Goal: Navigation & Orientation: Find specific page/section

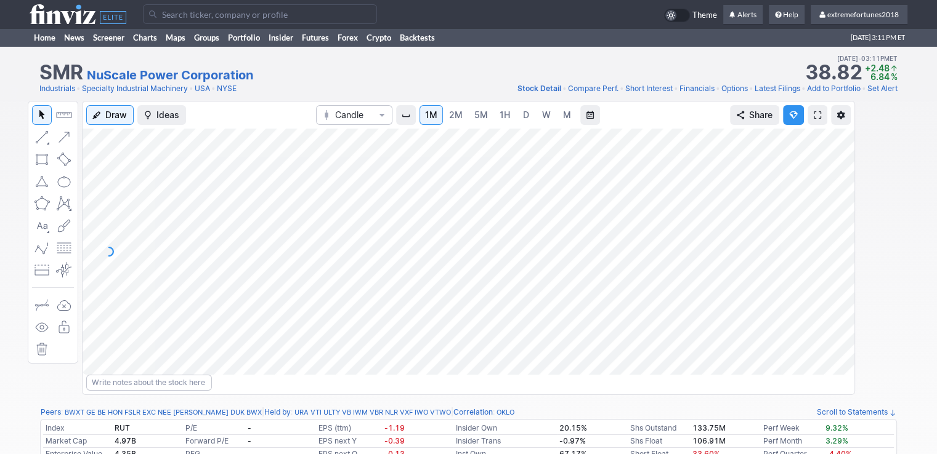
click at [524, 111] on span "D" at bounding box center [526, 115] width 6 height 10
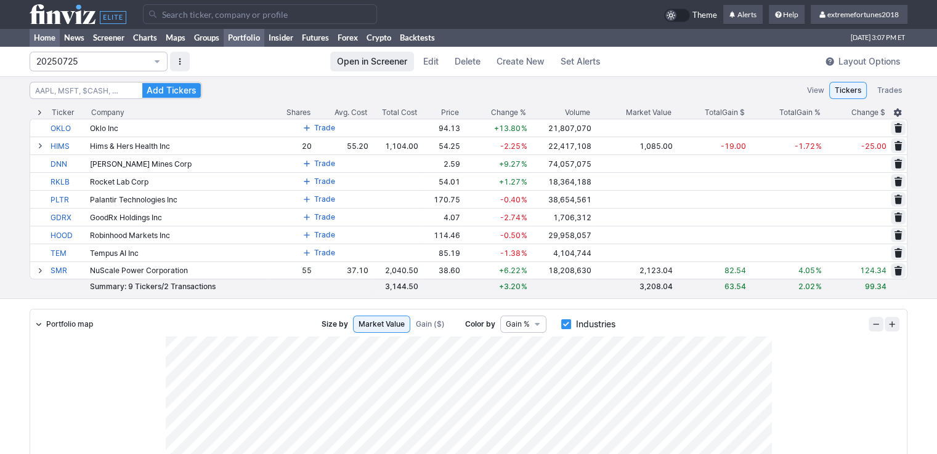
click at [39, 33] on link "Home" at bounding box center [45, 37] width 30 height 18
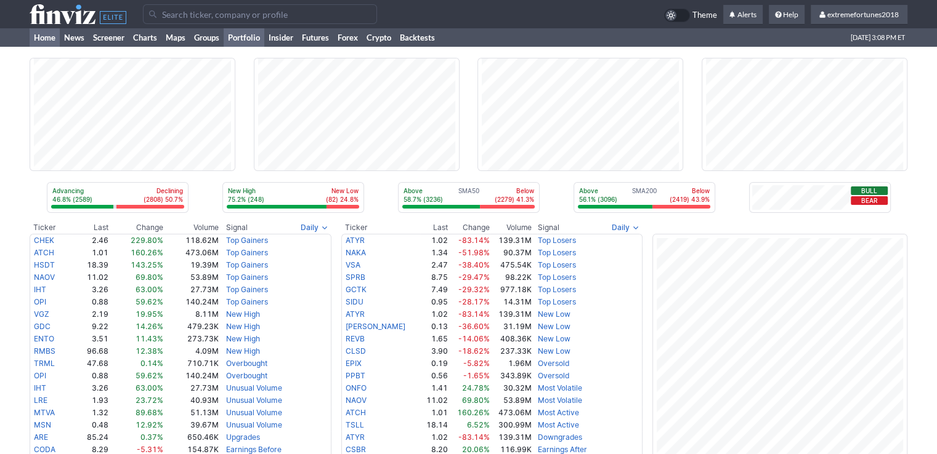
click at [249, 35] on link "Portfolio" at bounding box center [244, 37] width 41 height 18
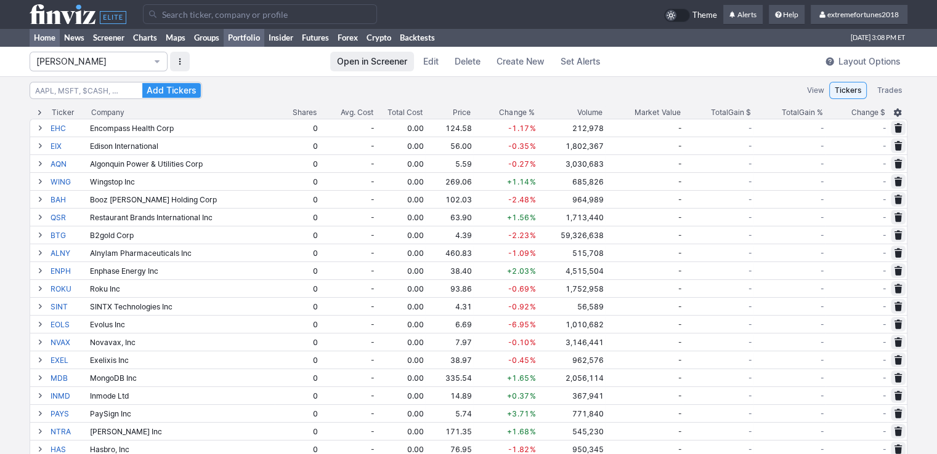
click at [50, 38] on link "Home" at bounding box center [45, 37] width 30 height 18
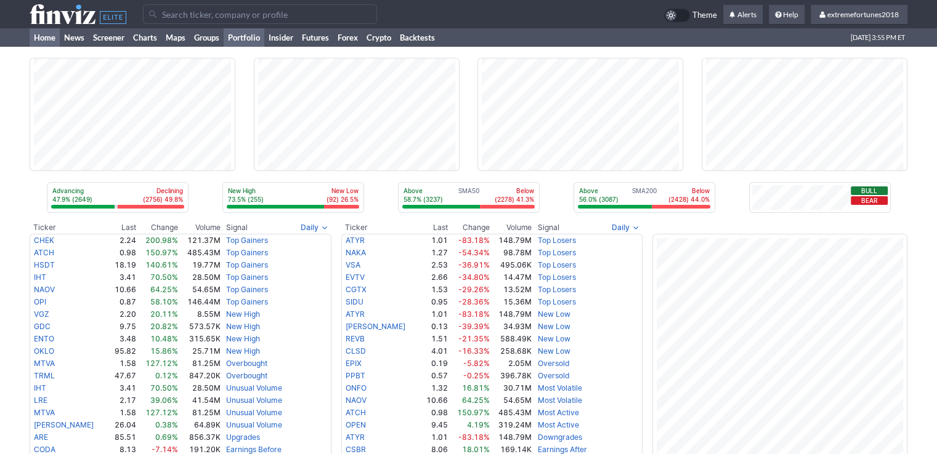
click at [246, 38] on link "Portfolio" at bounding box center [244, 37] width 41 height 18
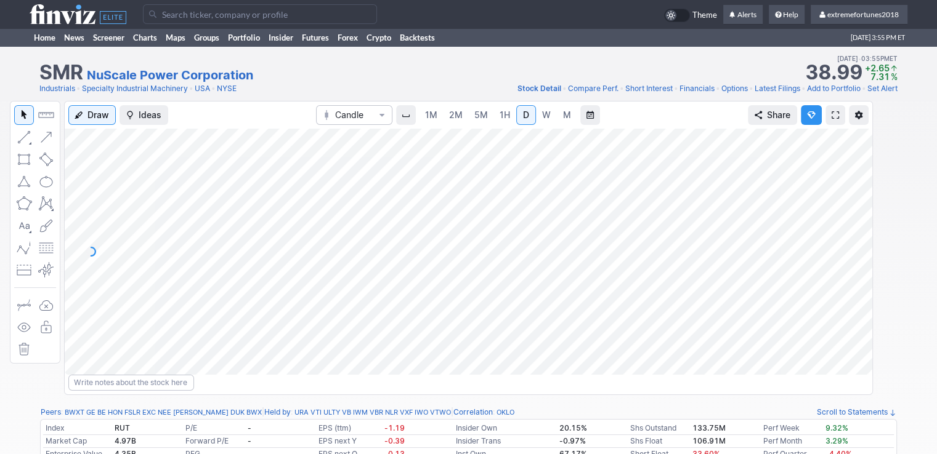
click at [481, 115] on span "5M" at bounding box center [481, 115] width 14 height 10
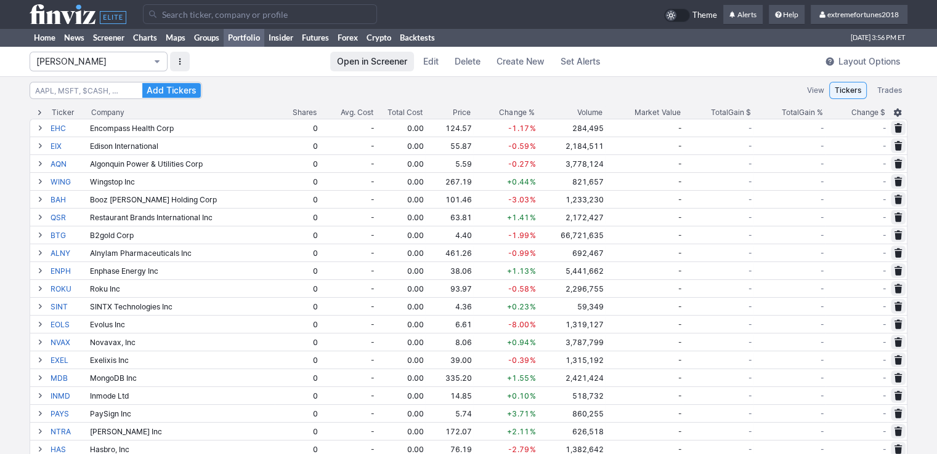
click at [98, 65] on span "[PERSON_NAME]" at bounding box center [92, 61] width 112 height 12
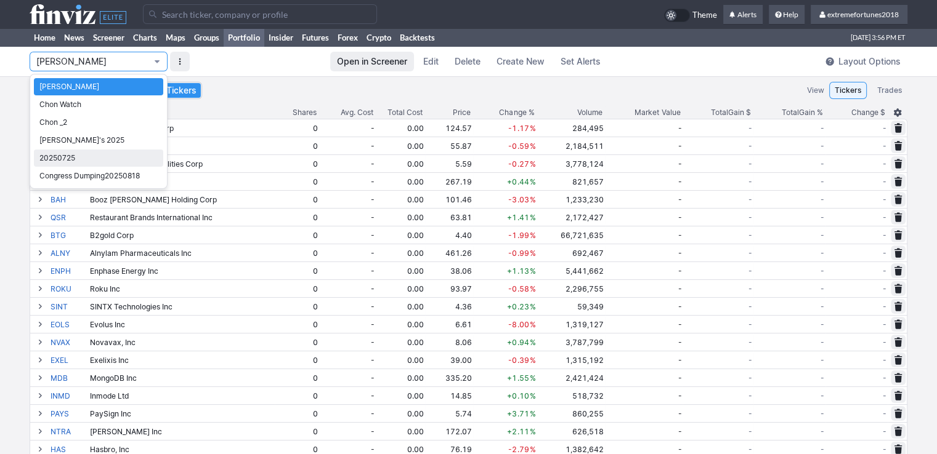
click at [69, 159] on span "20250725" at bounding box center [98, 158] width 118 height 12
